Goal: Information Seeking & Learning: Learn about a topic

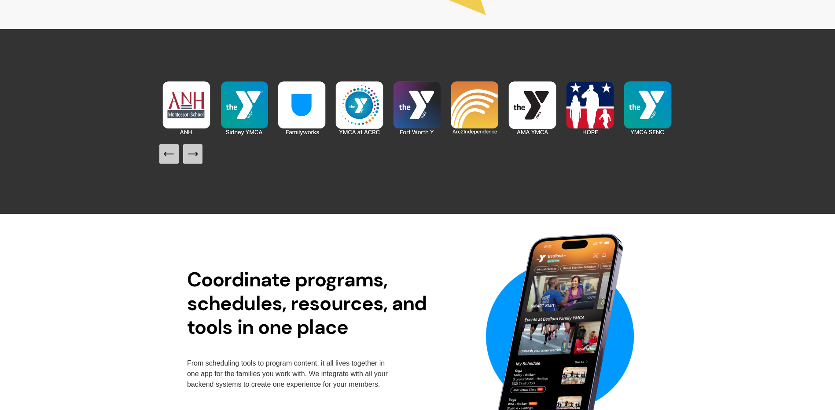
scroll to position [1013, 0]
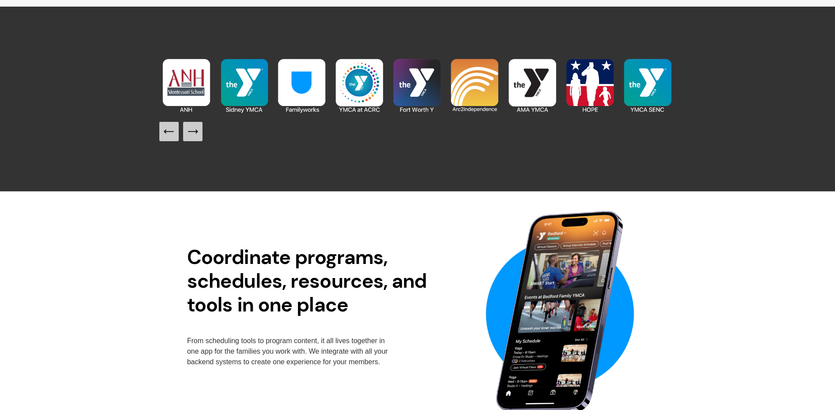
click at [291, 134] on div at bounding box center [417, 99] width 516 height 85
click at [197, 132] on icon "Next Slide" at bounding box center [197, 132] width 2 height 4
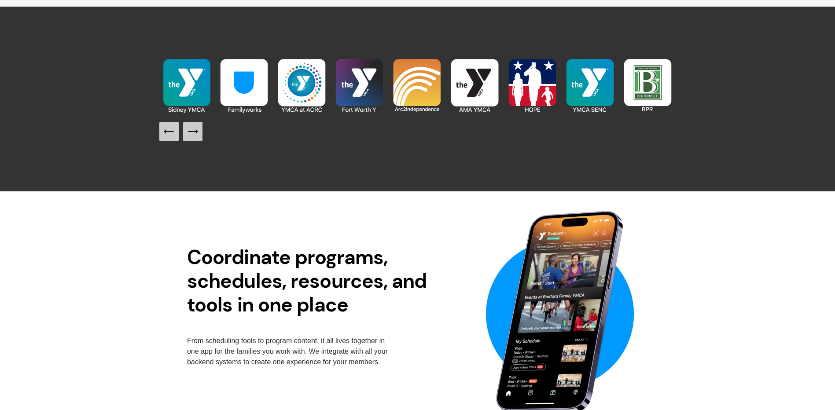
click at [196, 91] on img at bounding box center [187, 86] width 58 height 58
click at [185, 78] on img at bounding box center [187, 86] width 58 height 58
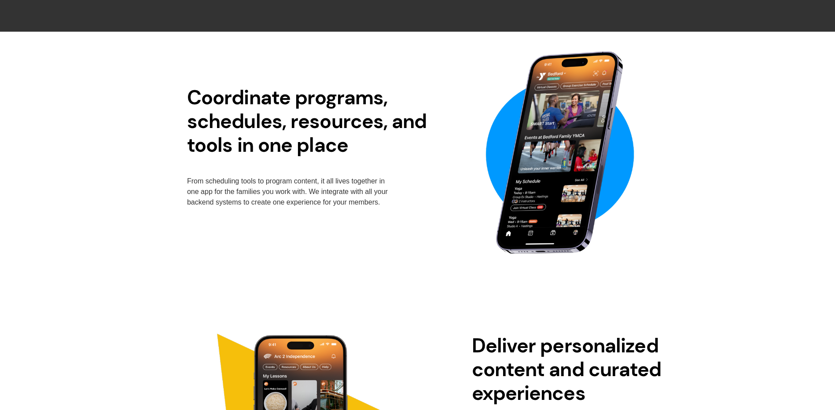
scroll to position [1189, 0]
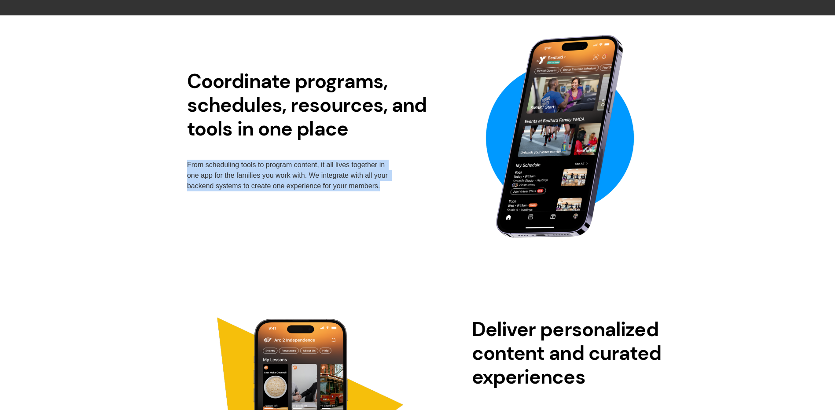
drag, startPoint x: 188, startPoint y: 168, endPoint x: 390, endPoint y: 188, distance: 202.2
click at [390, 188] on div "Coordinate programs, schedules, resources, and tools in one place From scheduli…" at bounding box center [417, 130] width 835 height 230
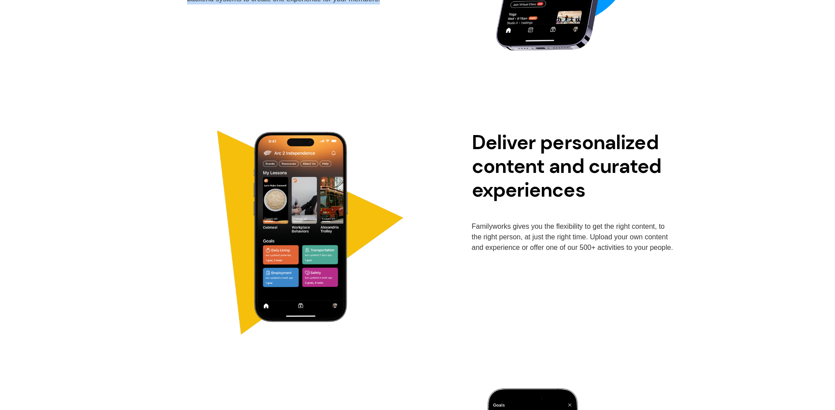
scroll to position [1409, 0]
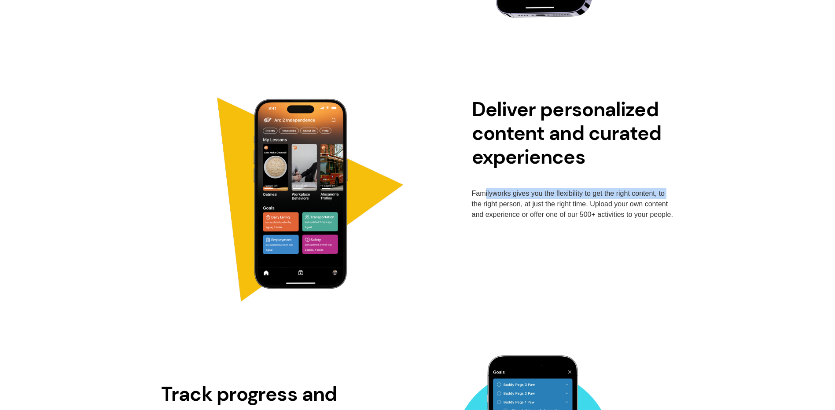
drag, startPoint x: 485, startPoint y: 195, endPoint x: 675, endPoint y: 192, distance: 189.4
click at [675, 192] on div "Deliver personalized content and curated experiences Familyworks gives you the …" at bounding box center [417, 177] width 835 height 303
click at [478, 197] on p "Familyworks gives you the flexibility to get the right content, to the right pe…" at bounding box center [573, 204] width 202 height 32
drag, startPoint x: 468, startPoint y: 198, endPoint x: 498, endPoint y: 189, distance: 31.3
click at [498, 189] on div "Deliver personalized content and curated experiences Familyworks gives you the …" at bounding box center [417, 177] width 835 height 303
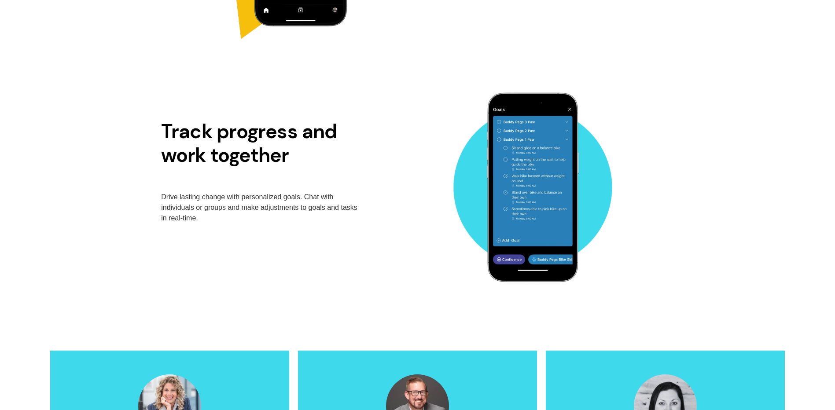
scroll to position [1673, 0]
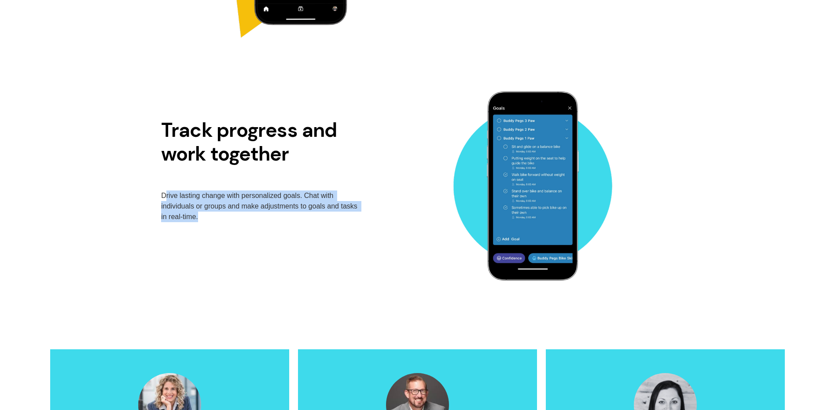
drag, startPoint x: 164, startPoint y: 197, endPoint x: 380, endPoint y: 238, distance: 220.1
click at [380, 238] on div "Track progress and work together Drive lasting change with personalized goals. …" at bounding box center [417, 179] width 835 height 230
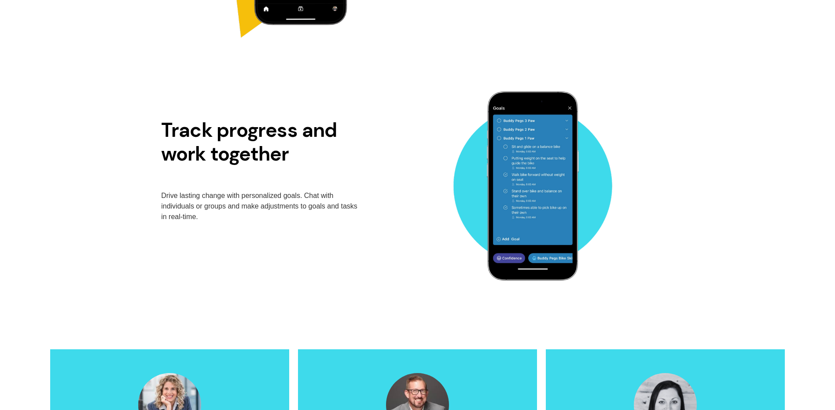
drag, startPoint x: 380, startPoint y: 238, endPoint x: 411, endPoint y: 264, distance: 40.6
click at [411, 264] on div "Track progress and work together Drive lasting change with personalized goals. …" at bounding box center [417, 179] width 835 height 230
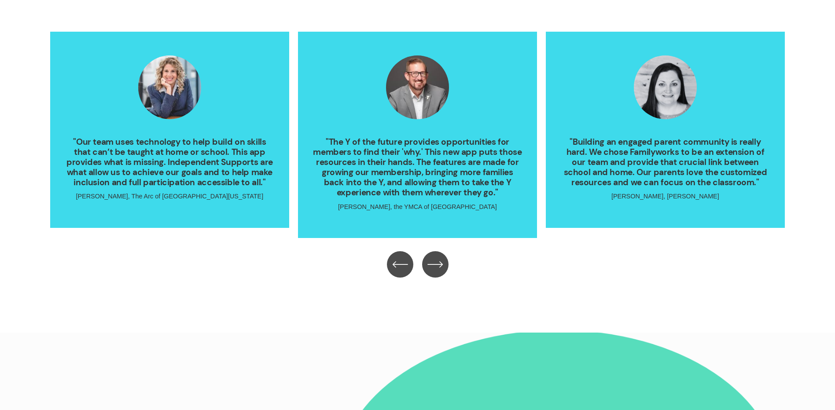
scroll to position [1998, 0]
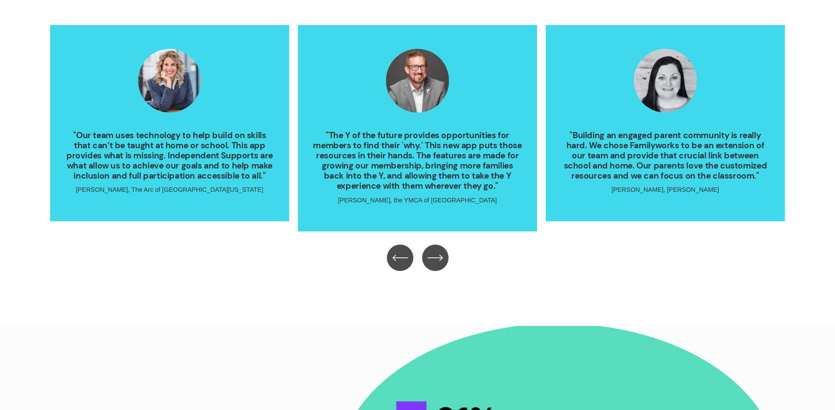
click at [435, 259] on icon "\a \a \a Next\a \a" at bounding box center [436, 258] width 16 height 16
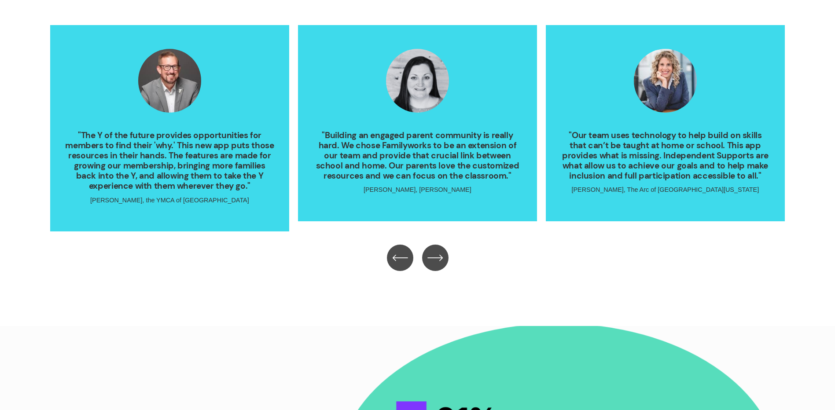
click at [435, 259] on icon "\a \a \a Next\a \a" at bounding box center [436, 258] width 16 height 16
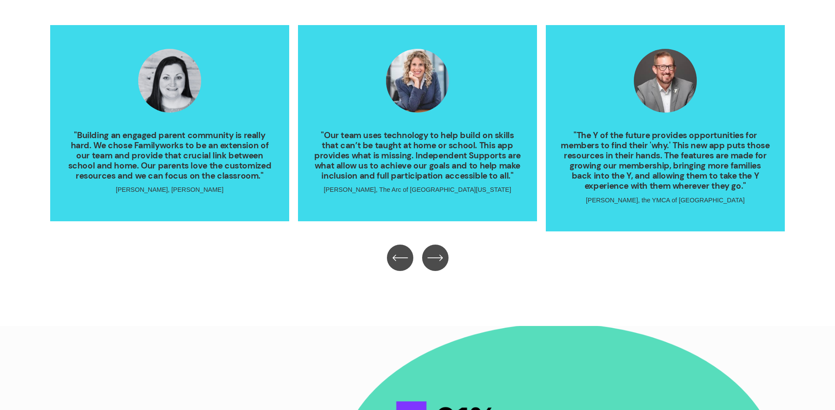
click at [435, 259] on icon "\a \a \a Next\a \a" at bounding box center [436, 258] width 16 height 16
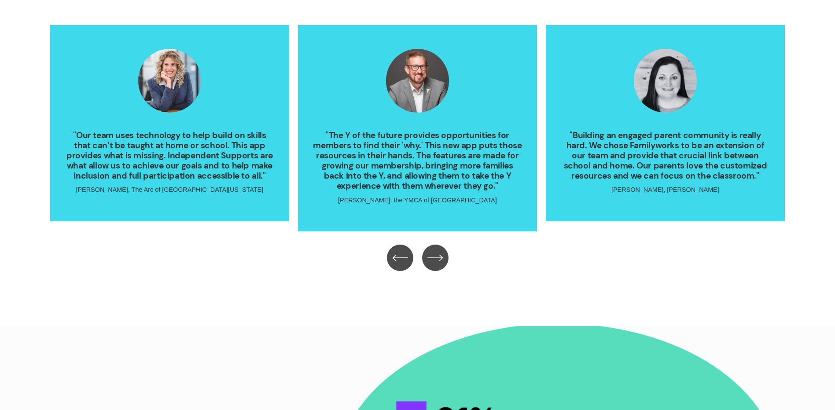
click at [435, 259] on icon "\a \a \a Next\a \a" at bounding box center [436, 258] width 16 height 16
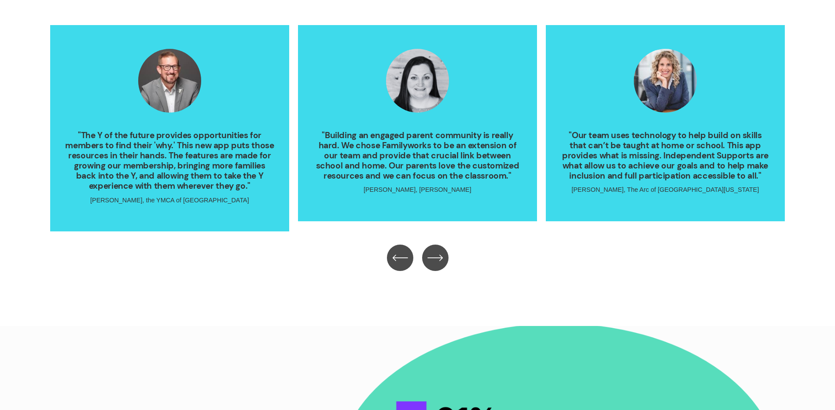
click at [436, 258] on icon "\a \a \a Next\a \a" at bounding box center [436, 258] width 16 height 16
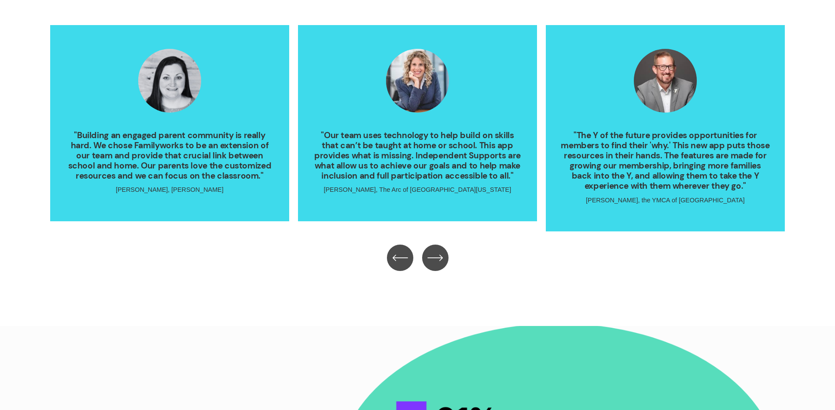
click at [436, 258] on icon "\a \a \a Next\a \a" at bounding box center [436, 258] width 16 height 16
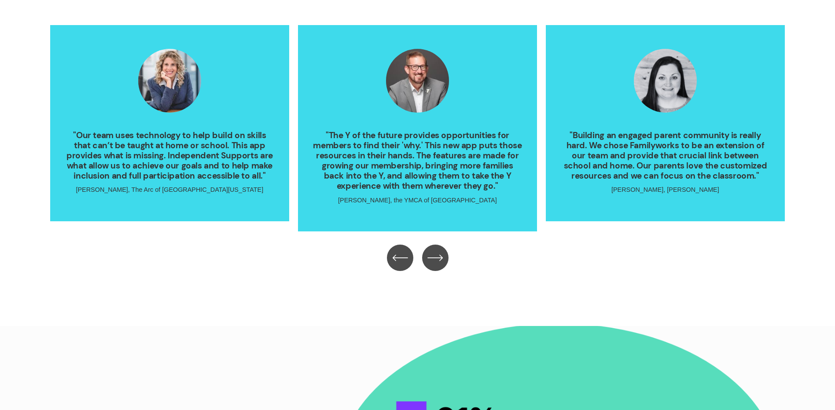
click at [436, 258] on icon "\a \a \a Next\a \a" at bounding box center [436, 258] width 16 height 16
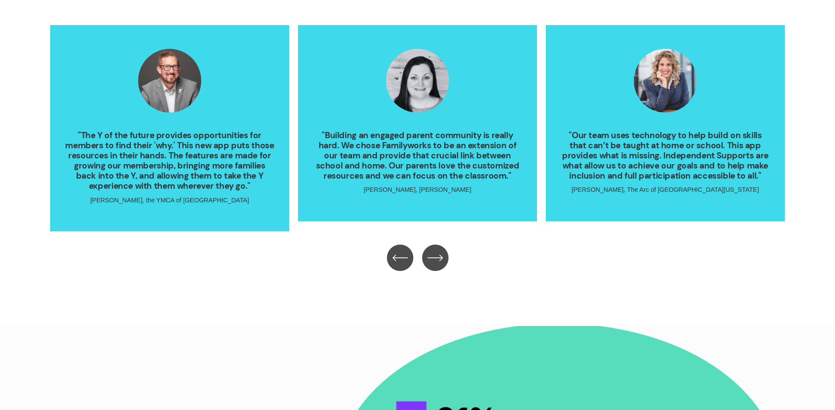
click at [436, 258] on icon "\a \a \a Next\a \a" at bounding box center [436, 258] width 16 height 16
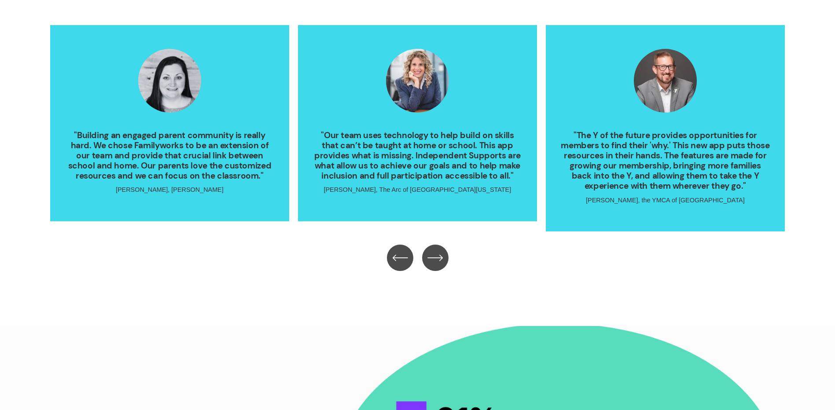
click at [436, 258] on icon "\a \a \a Next\a \a" at bounding box center [436, 258] width 16 height 16
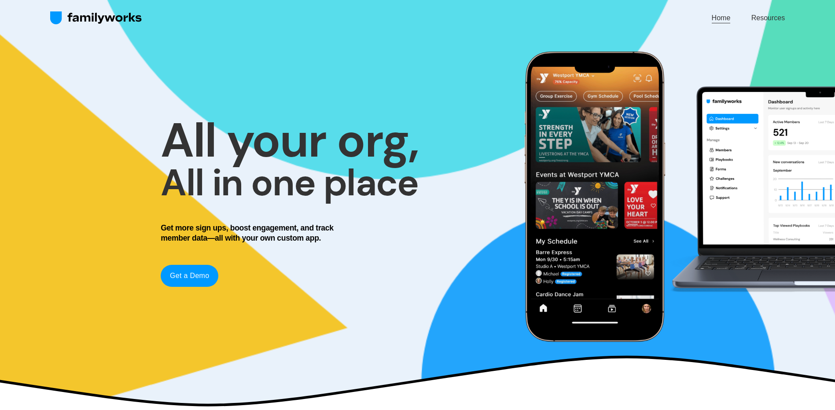
scroll to position [0, 0]
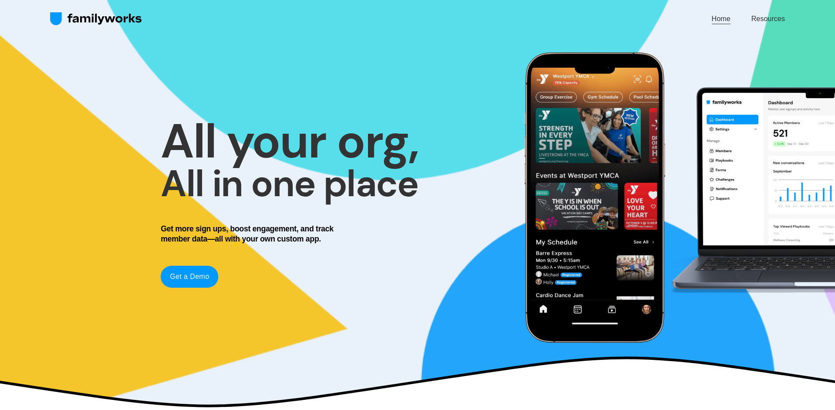
click at [768, 15] on link "Resources" at bounding box center [768, 19] width 33 height 12
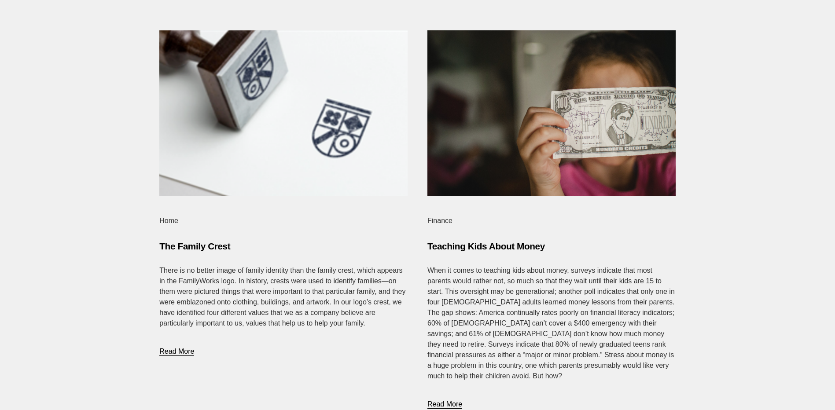
scroll to position [308, 0]
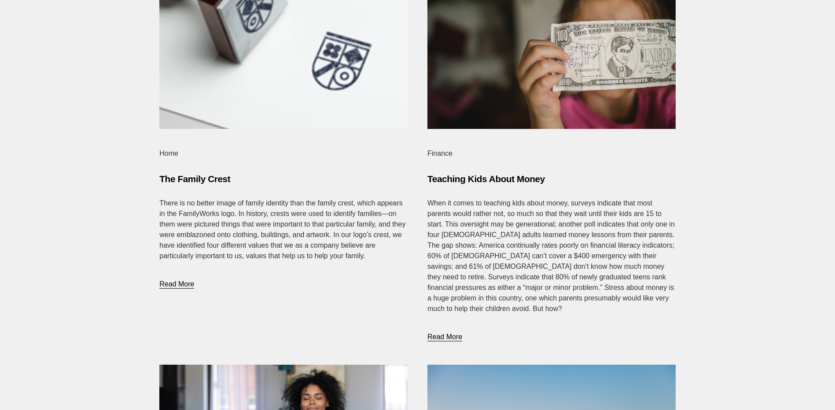
click at [175, 282] on link "Read More" at bounding box center [176, 276] width 35 height 29
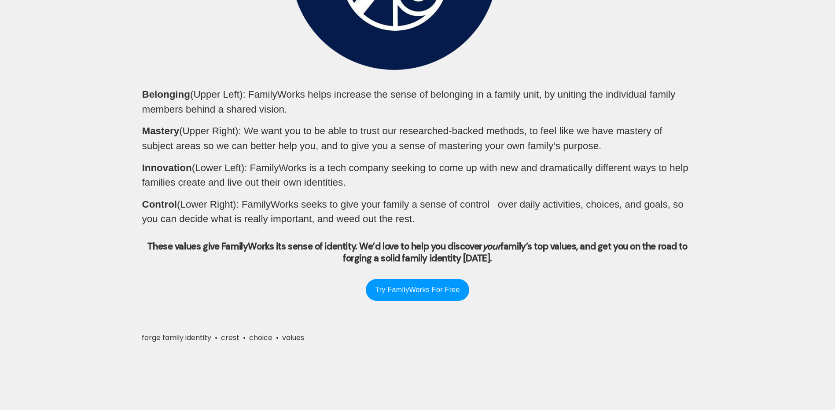
scroll to position [1365, 0]
